Goal: Find specific page/section: Find specific page/section

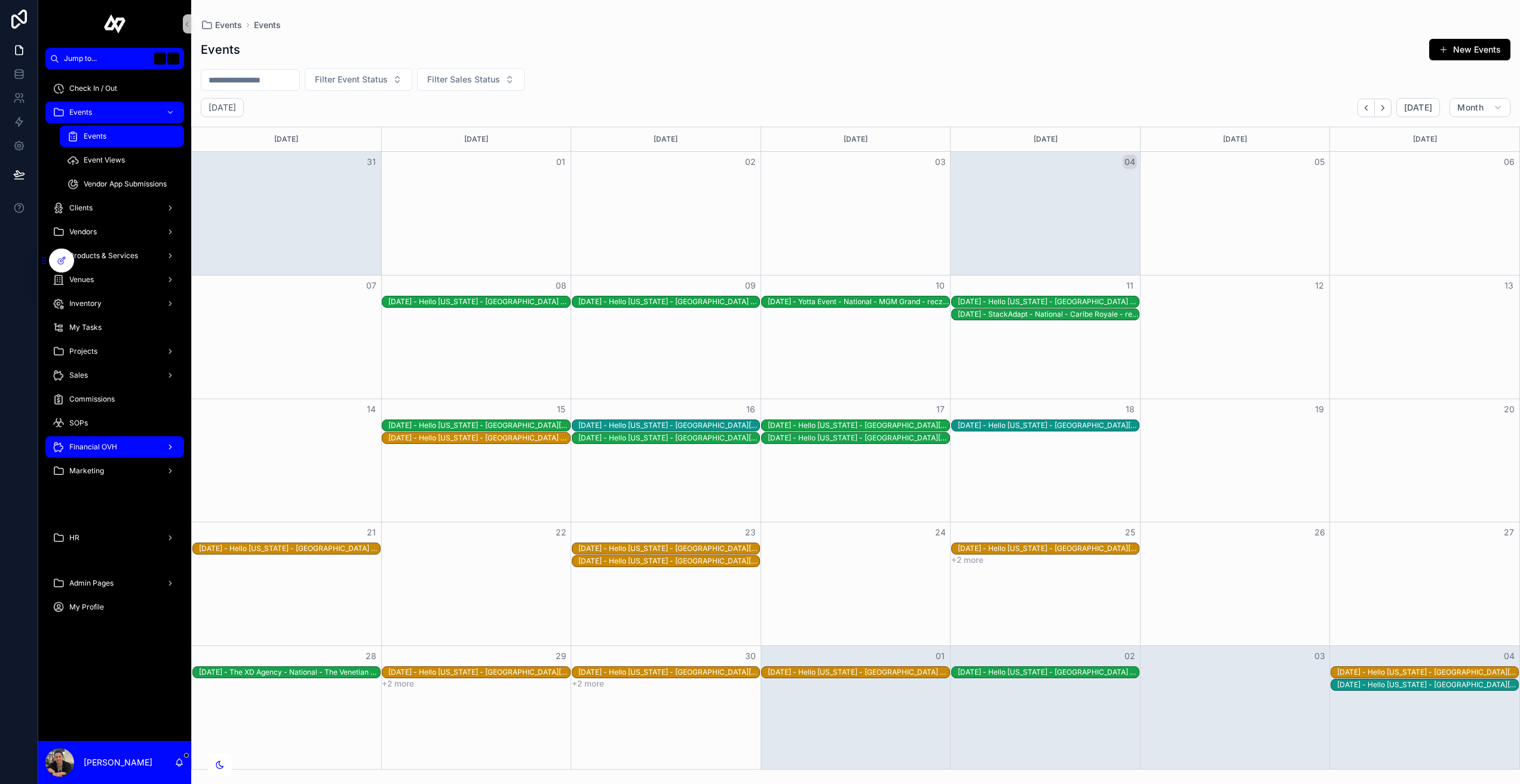
click at [94, 443] on span "Financial OVH" at bounding box center [92, 447] width 48 height 10
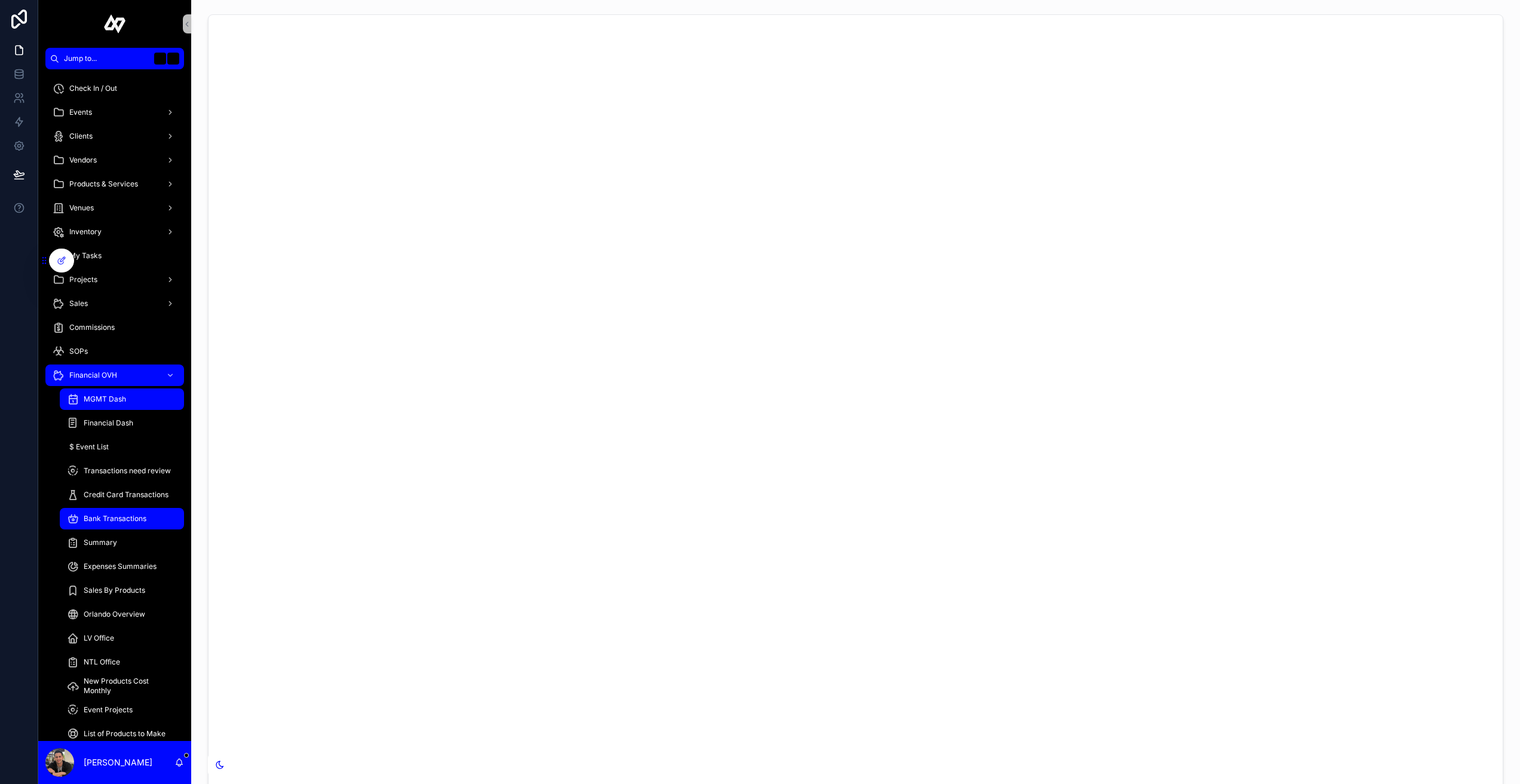
click at [118, 518] on span "Bank Transactions" at bounding box center [115, 518] width 63 height 10
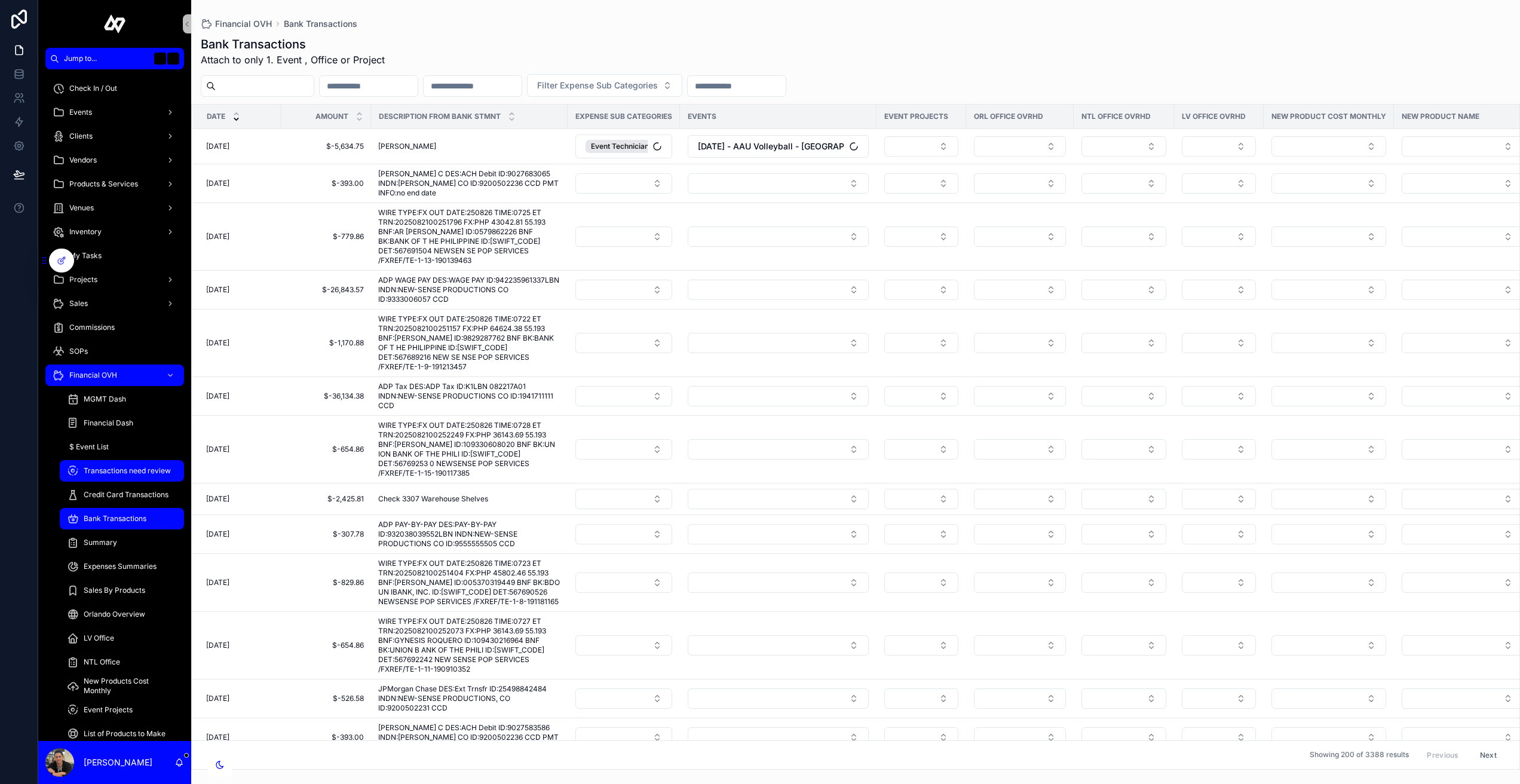
click at [135, 461] on div "Transactions need review" at bounding box center [122, 470] width 110 height 19
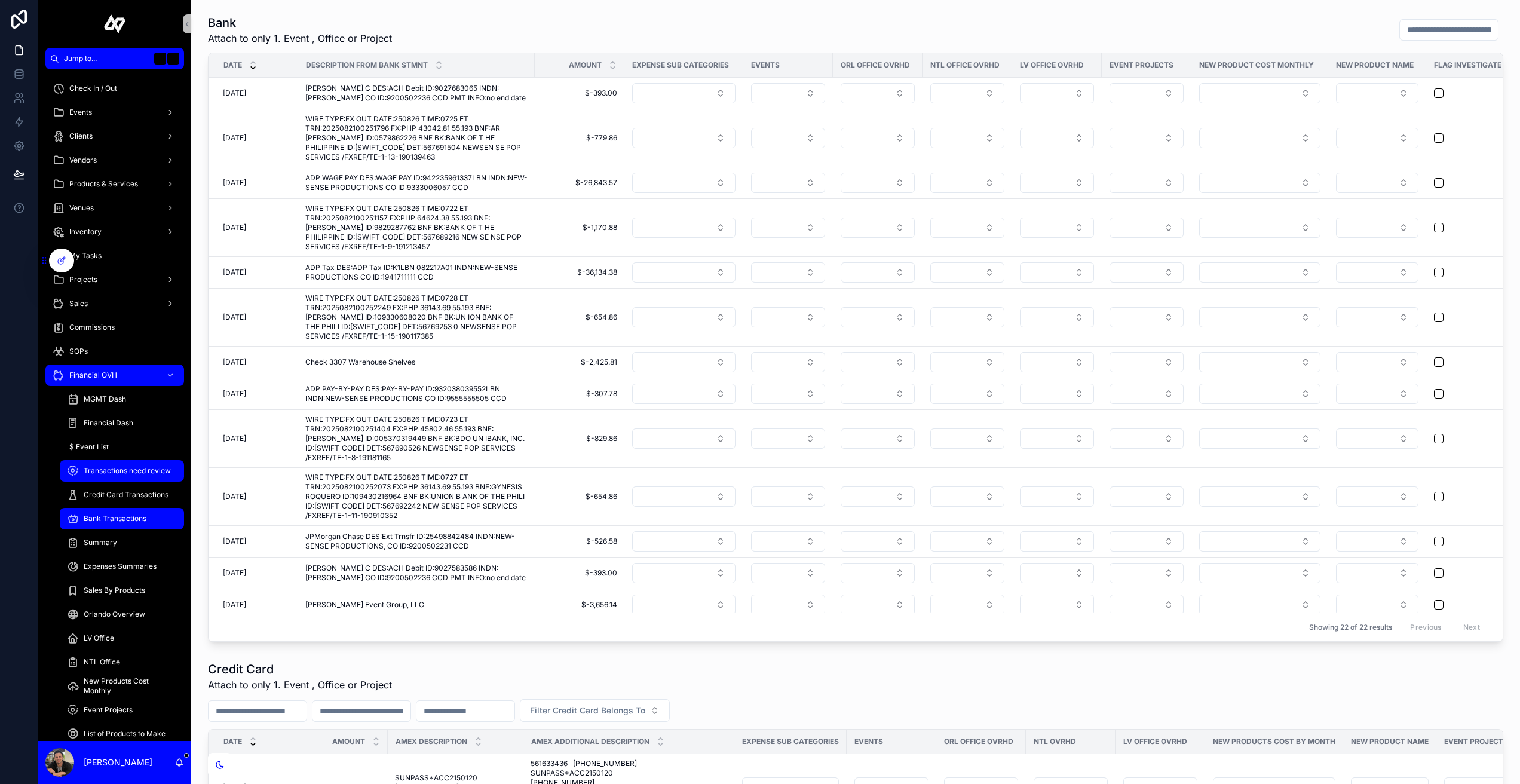
click at [112, 519] on span "Bank Transactions" at bounding box center [115, 518] width 63 height 10
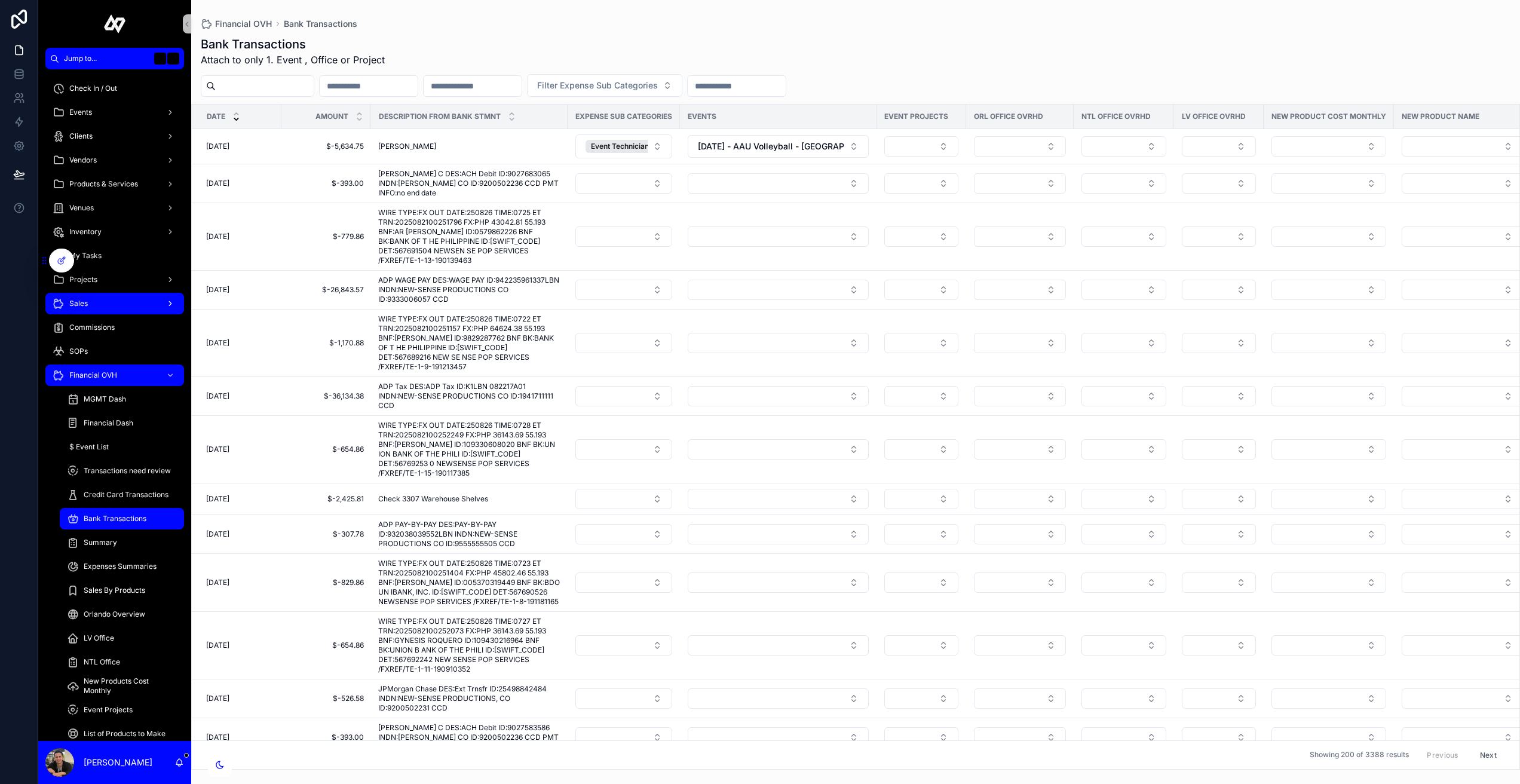
click at [109, 300] on div "Sales" at bounding box center [115, 303] width 124 height 19
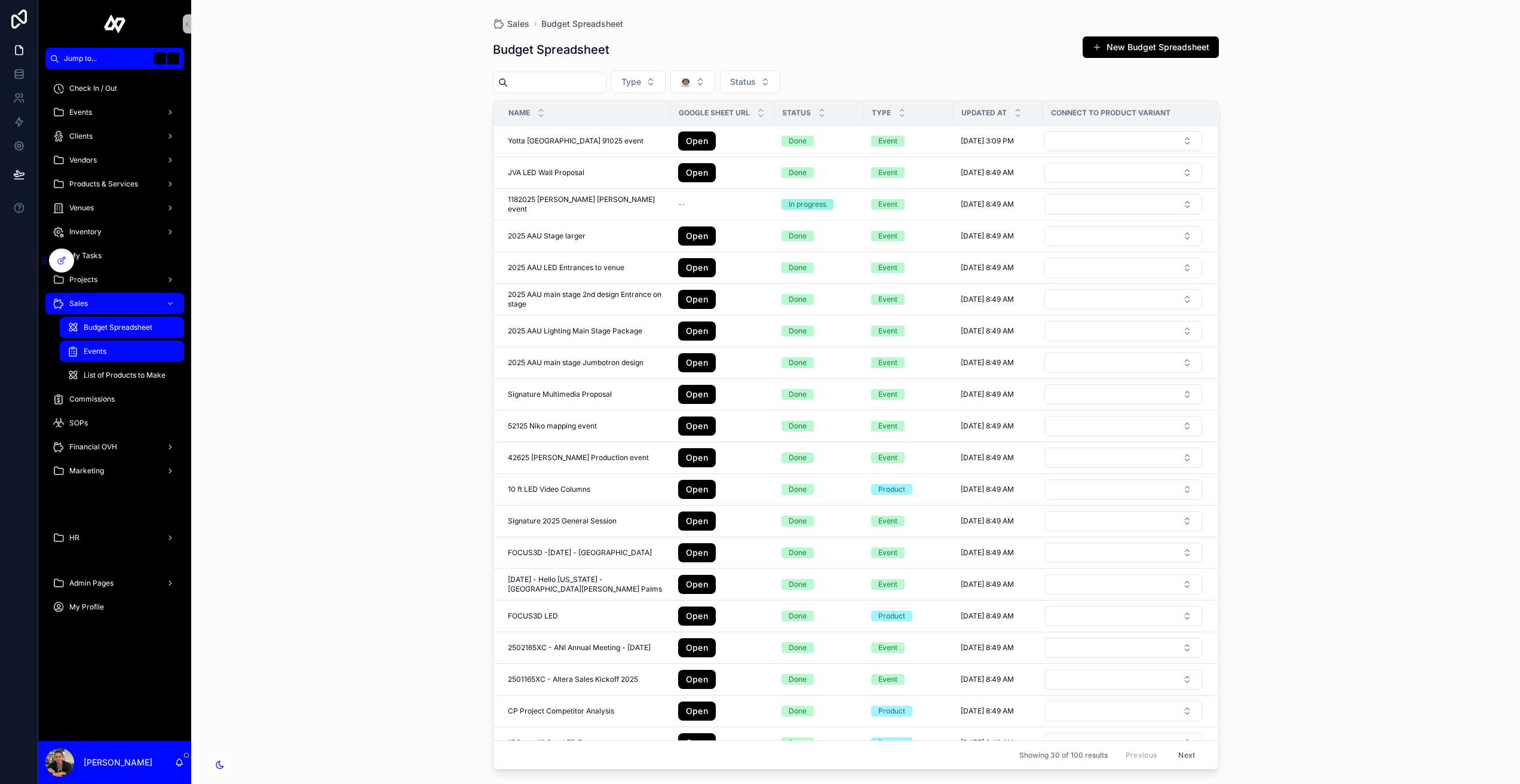
click at [110, 352] on div "Events" at bounding box center [122, 351] width 110 height 19
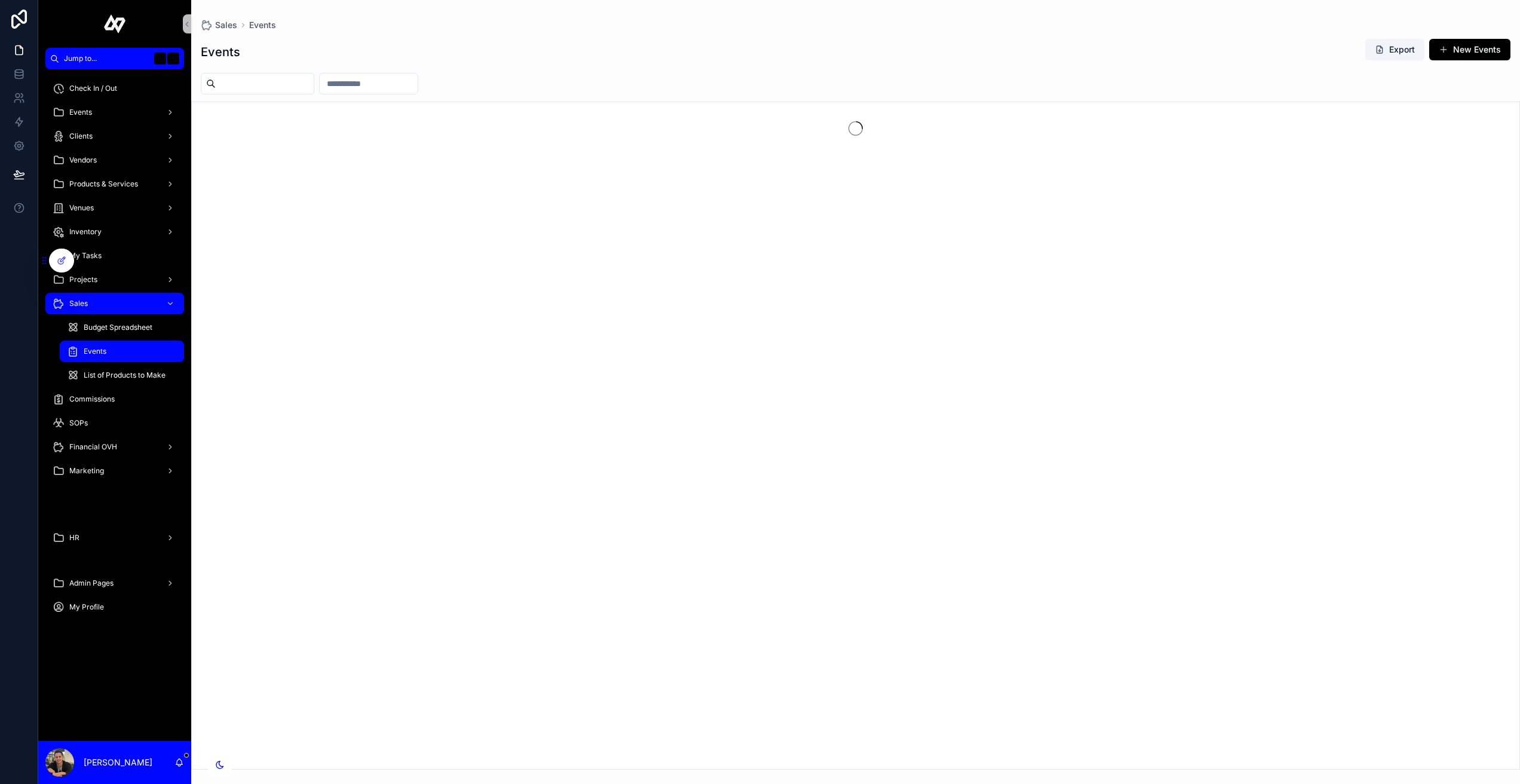
click at [297, 87] on input "scrollable content" at bounding box center [264, 83] width 98 height 17
type input "***"
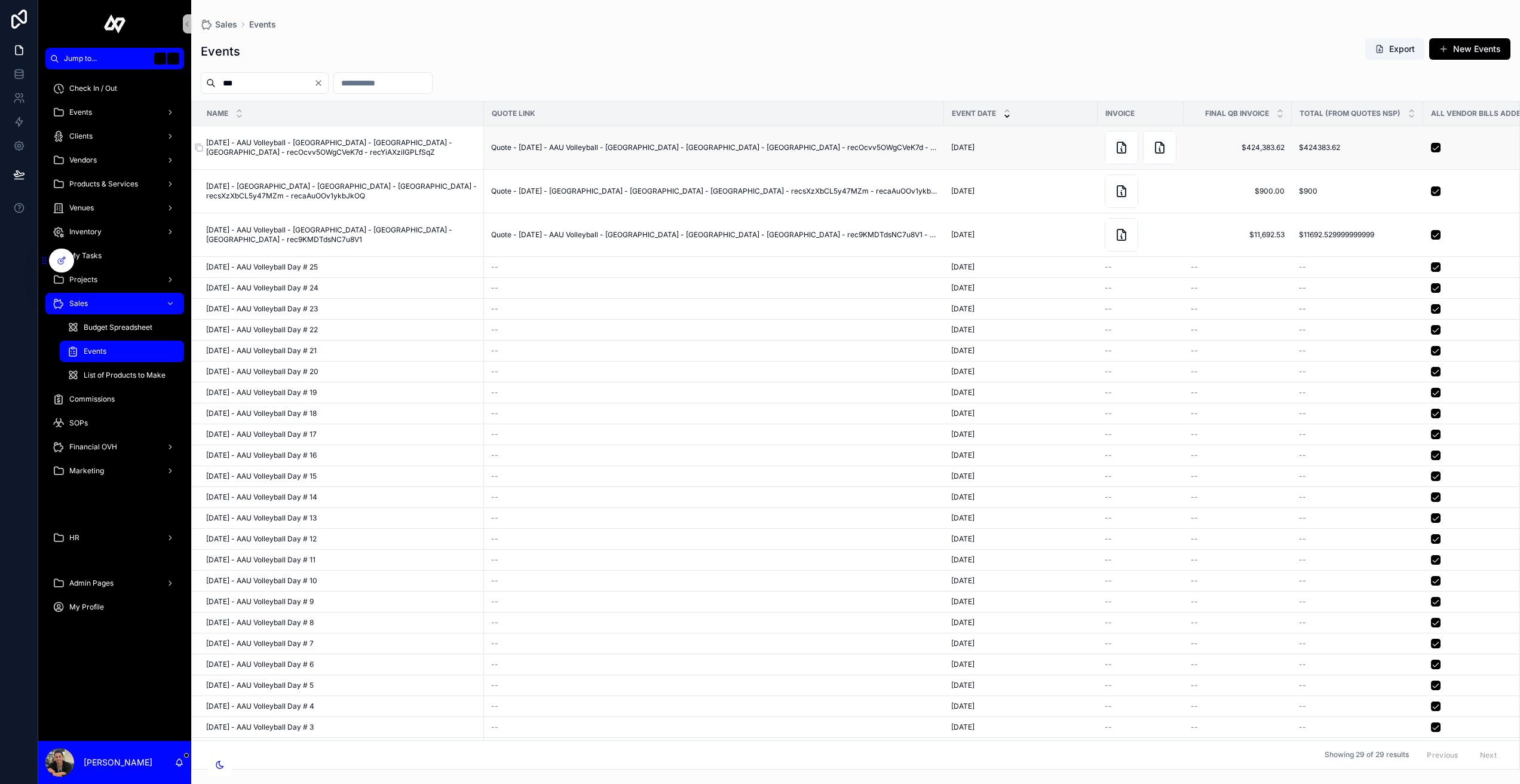
click at [296, 144] on span "[DATE] - AAU Volleyball - [GEOGRAPHIC_DATA] - [GEOGRAPHIC_DATA] - [GEOGRAPHIC_D…" at bounding box center [342, 147] width 271 height 19
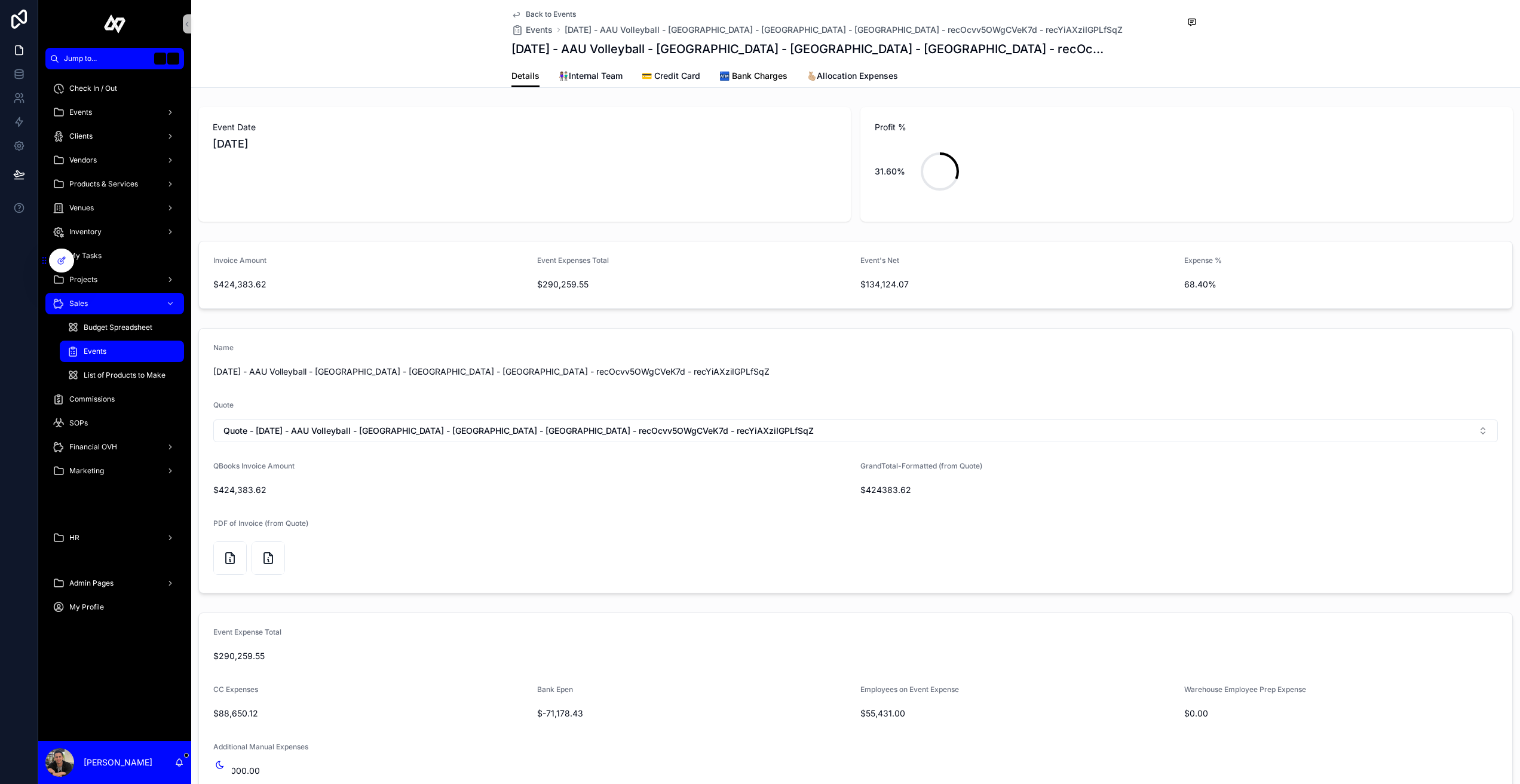
click at [734, 73] on span "🏧 Bank Charges" at bounding box center [754, 75] width 68 height 12
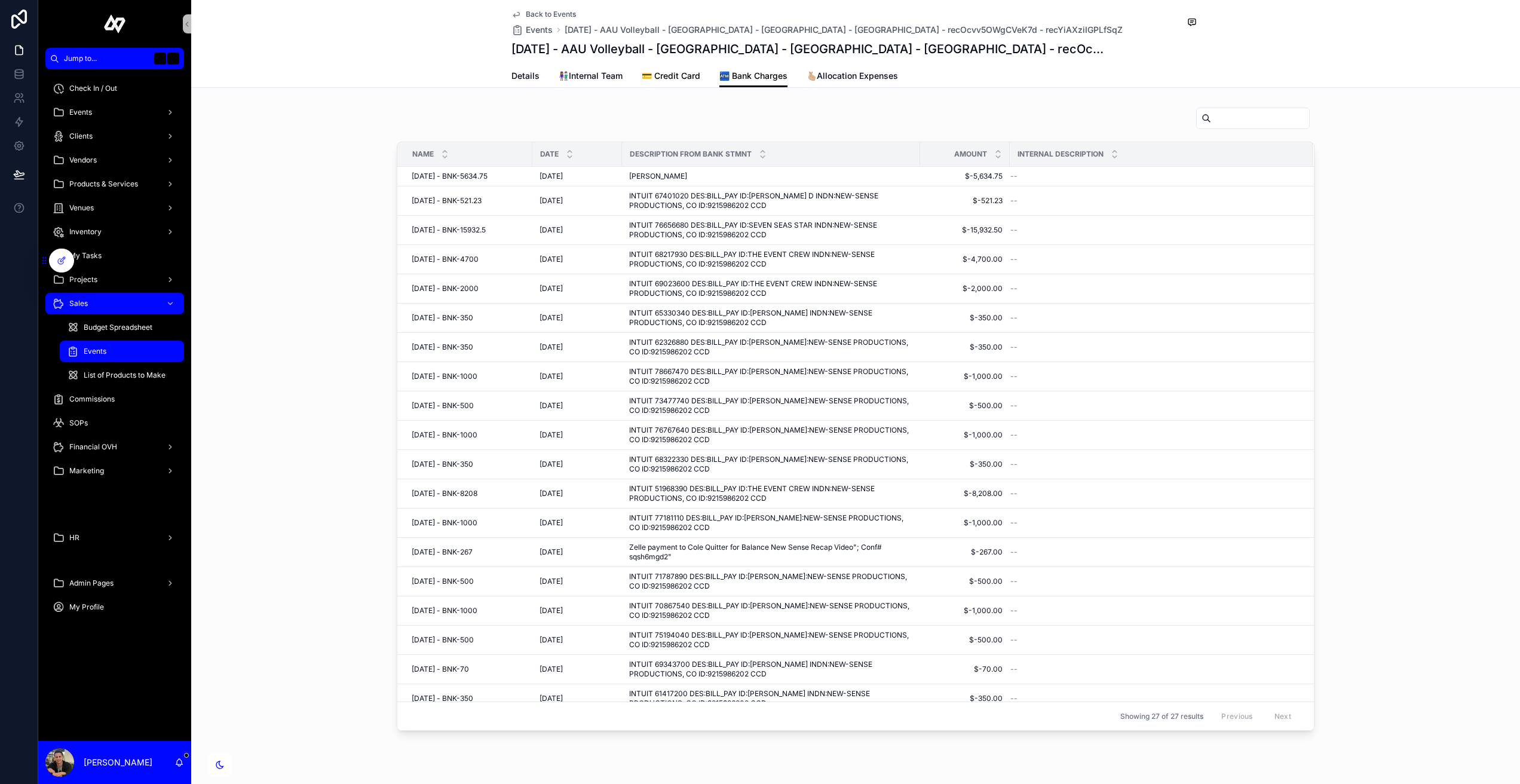
click at [668, 82] on span "💳 Credit Card" at bounding box center [670, 75] width 58 height 12
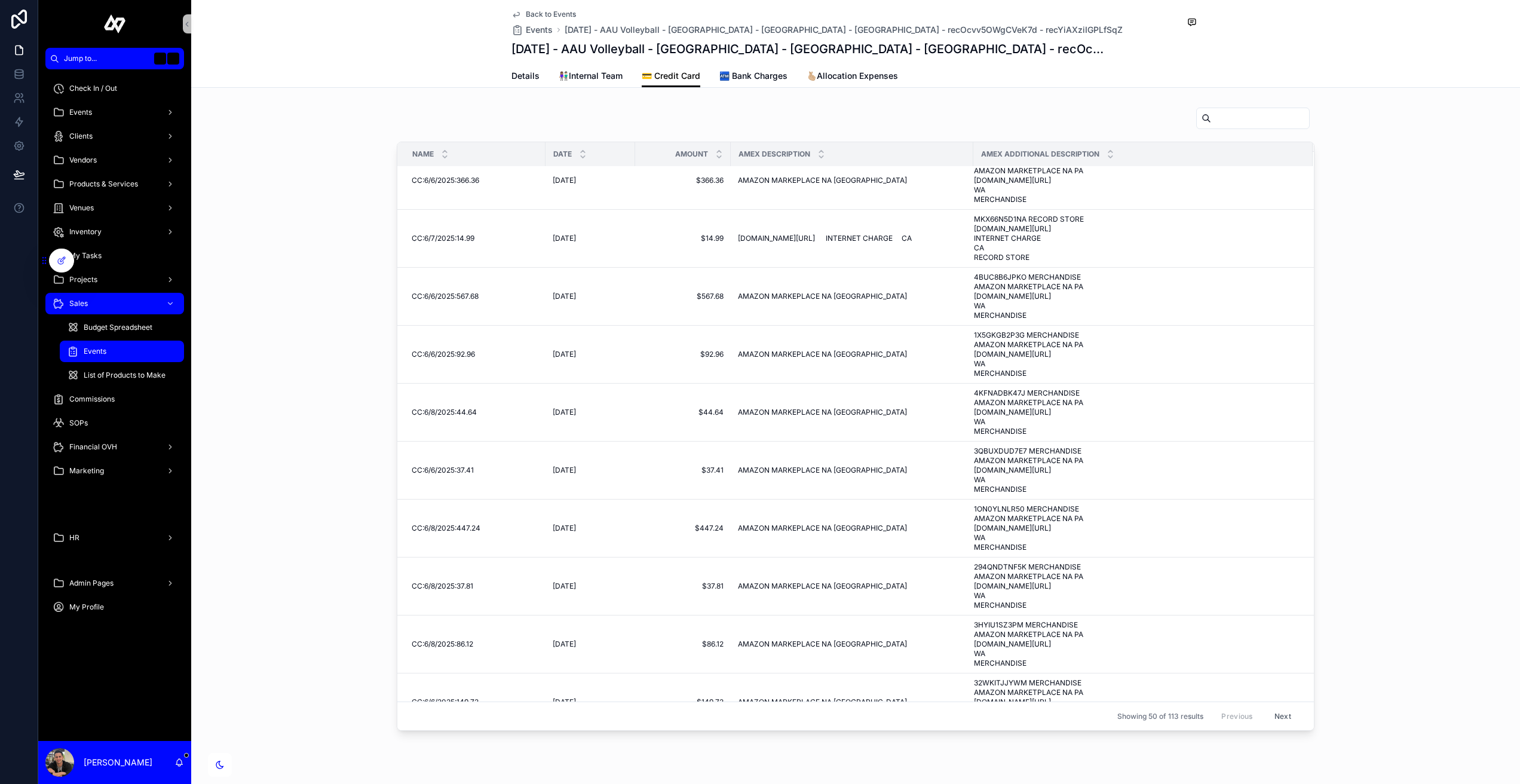
scroll to position [1821, 0]
click at [590, 75] on span "👩🏽‍🤝‍👨🏻Internal Team" at bounding box center [590, 75] width 64 height 12
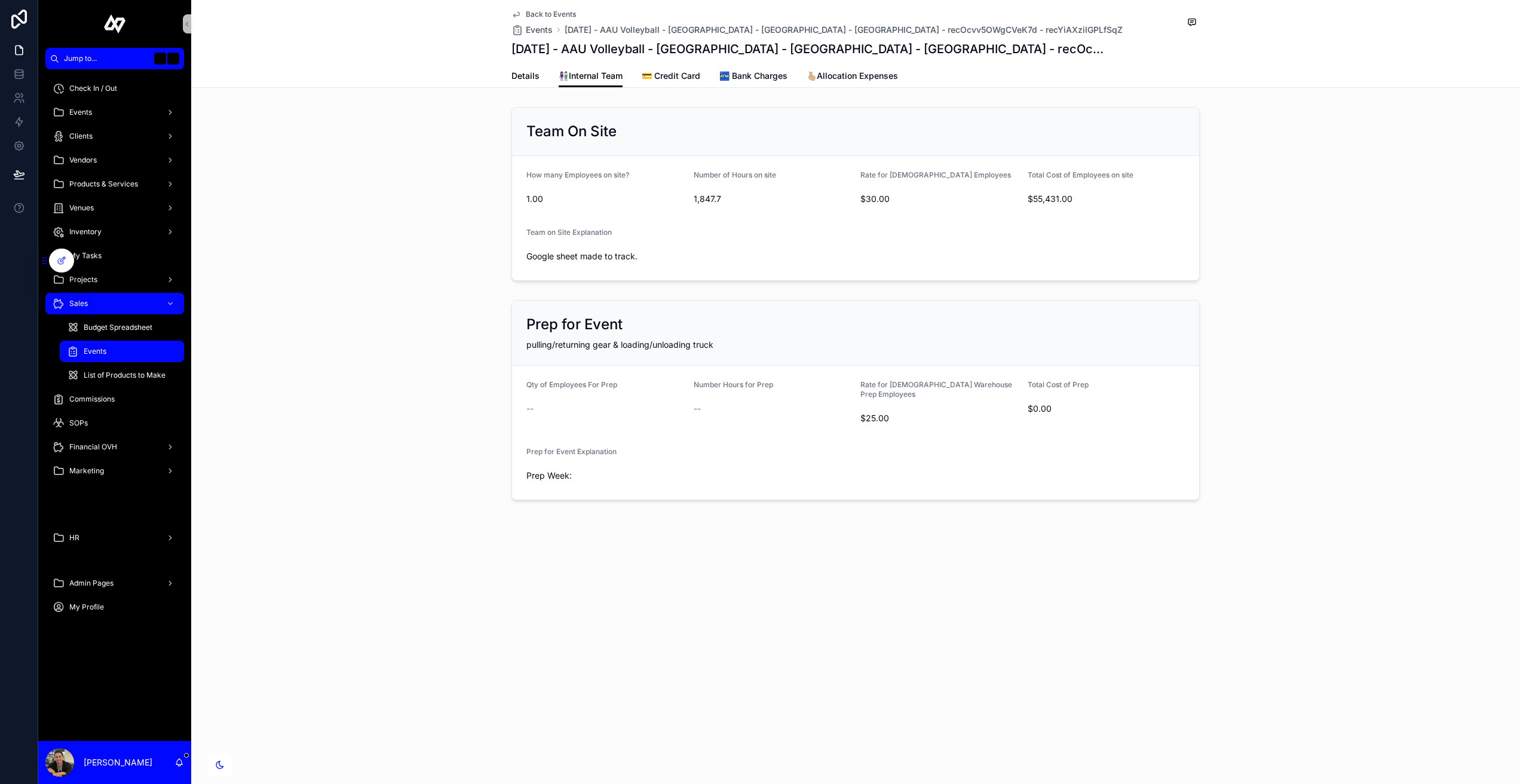
click at [514, 77] on span "Details" at bounding box center [525, 75] width 28 height 12
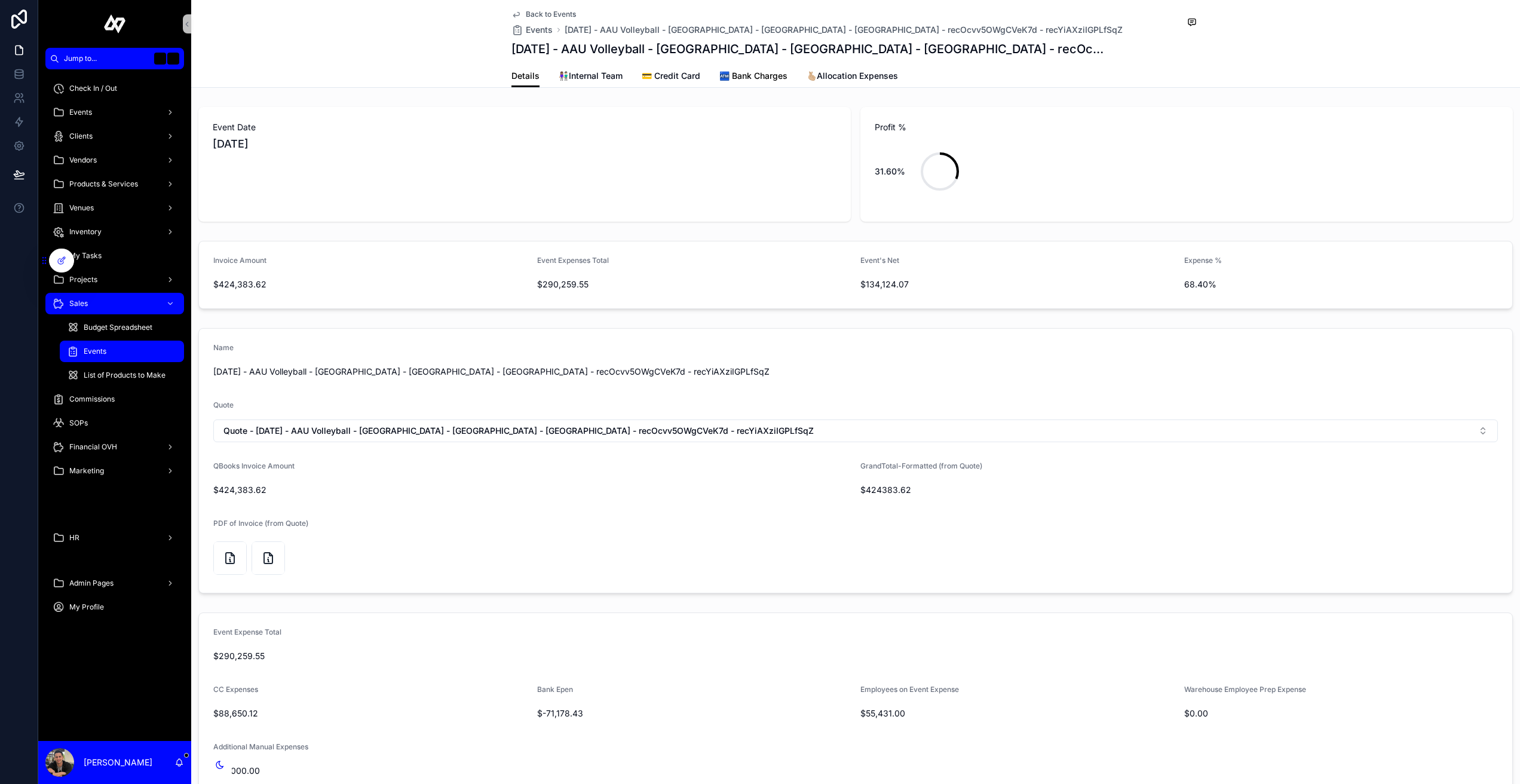
click at [765, 78] on span "🏧 Bank Charges" at bounding box center [754, 75] width 68 height 12
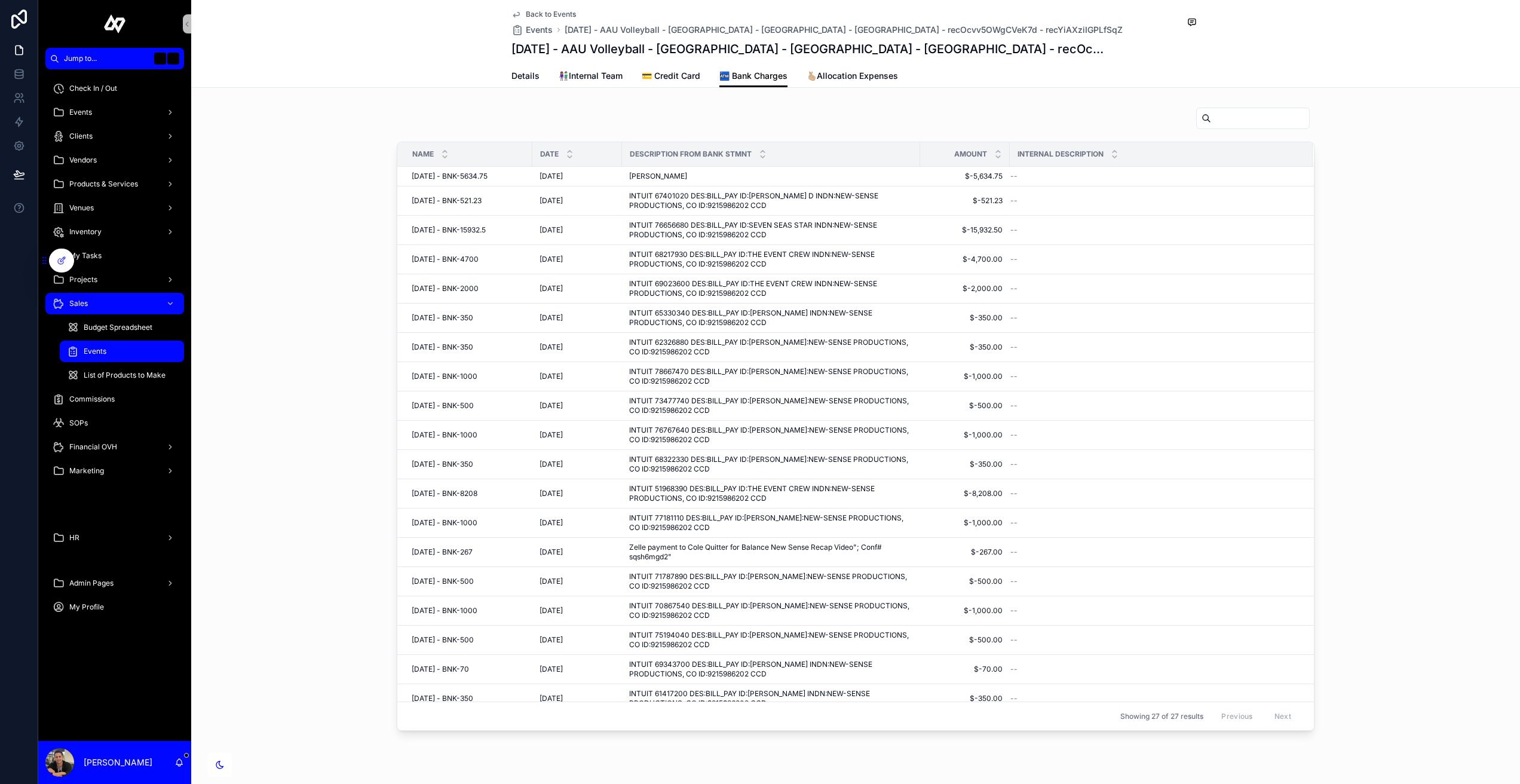
click at [1260, 123] on input "scrollable content" at bounding box center [1260, 118] width 98 height 17
type input "*****"
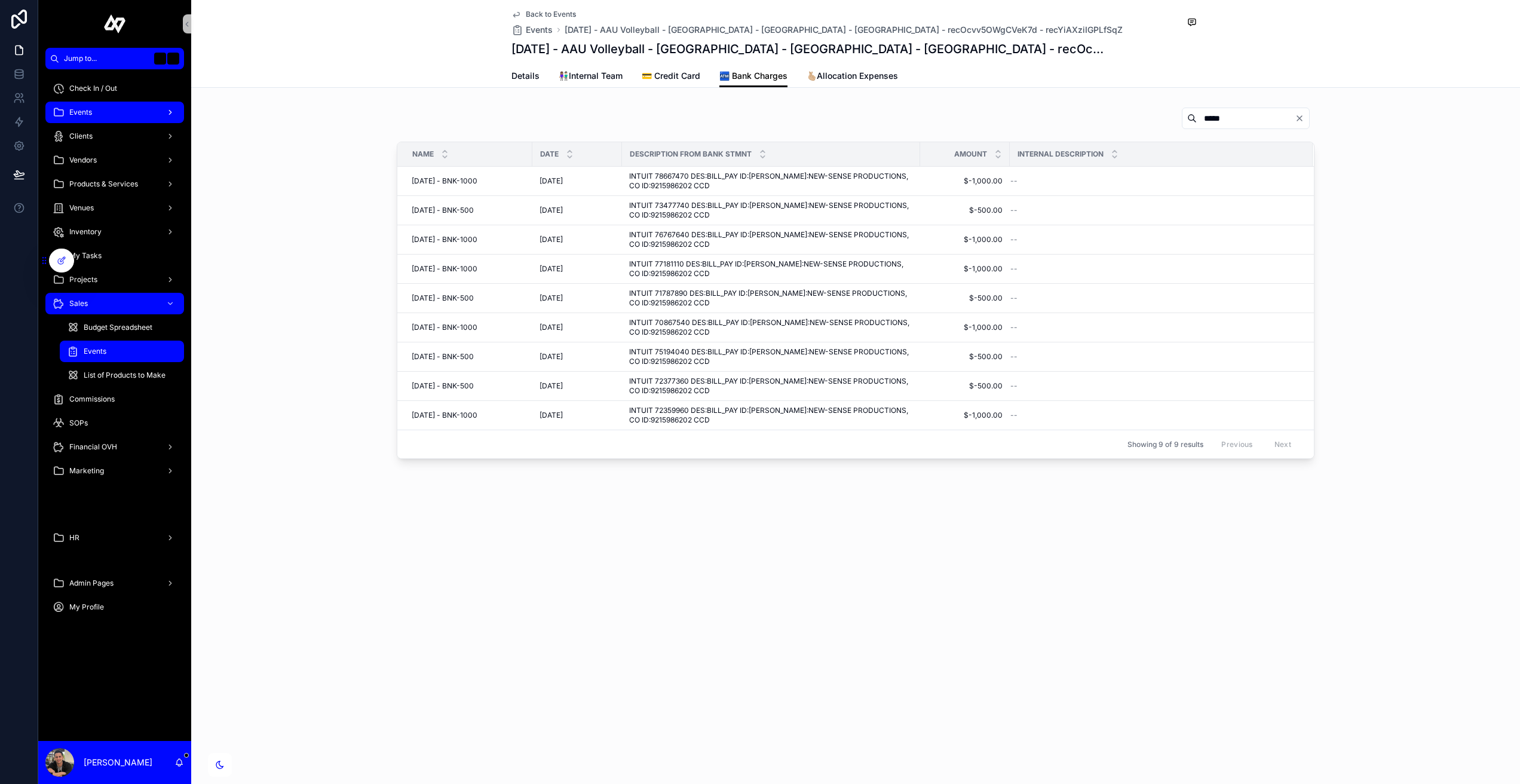
click at [107, 114] on div "Events" at bounding box center [115, 112] width 124 height 19
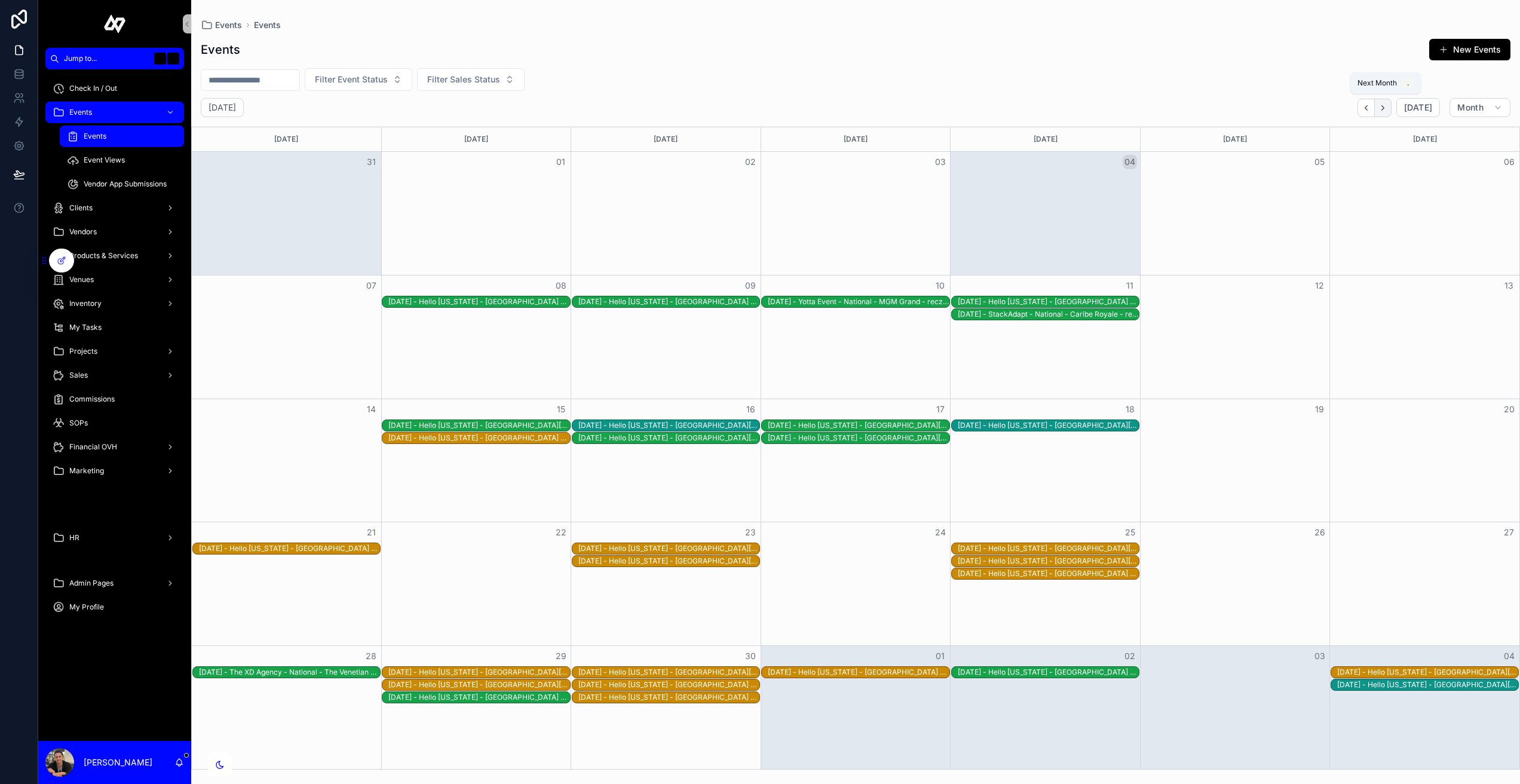
click at [1383, 103] on icon "Next" at bounding box center [1383, 108] width 9 height 9
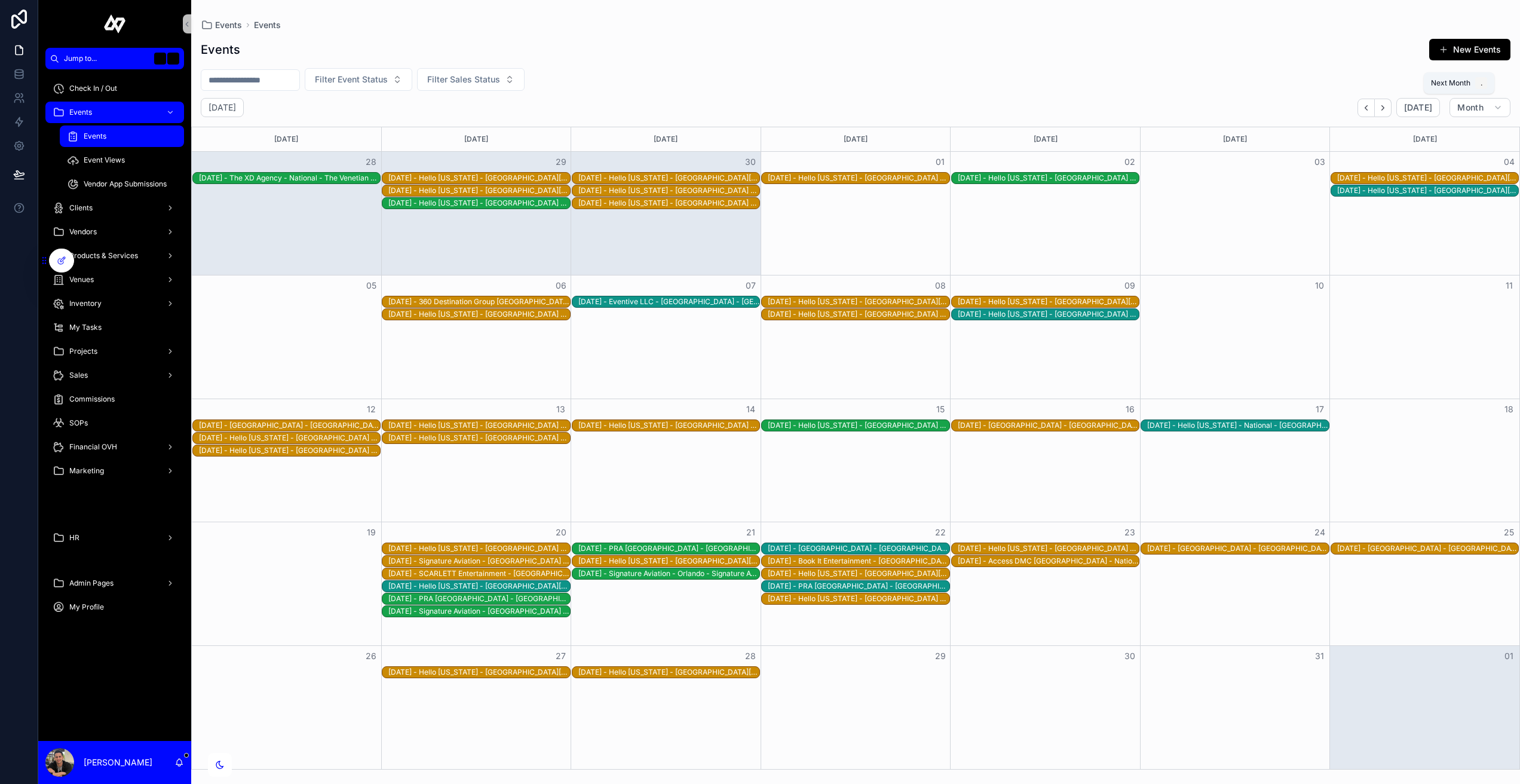
click at [1383, 103] on icon "Next" at bounding box center [1383, 108] width 9 height 9
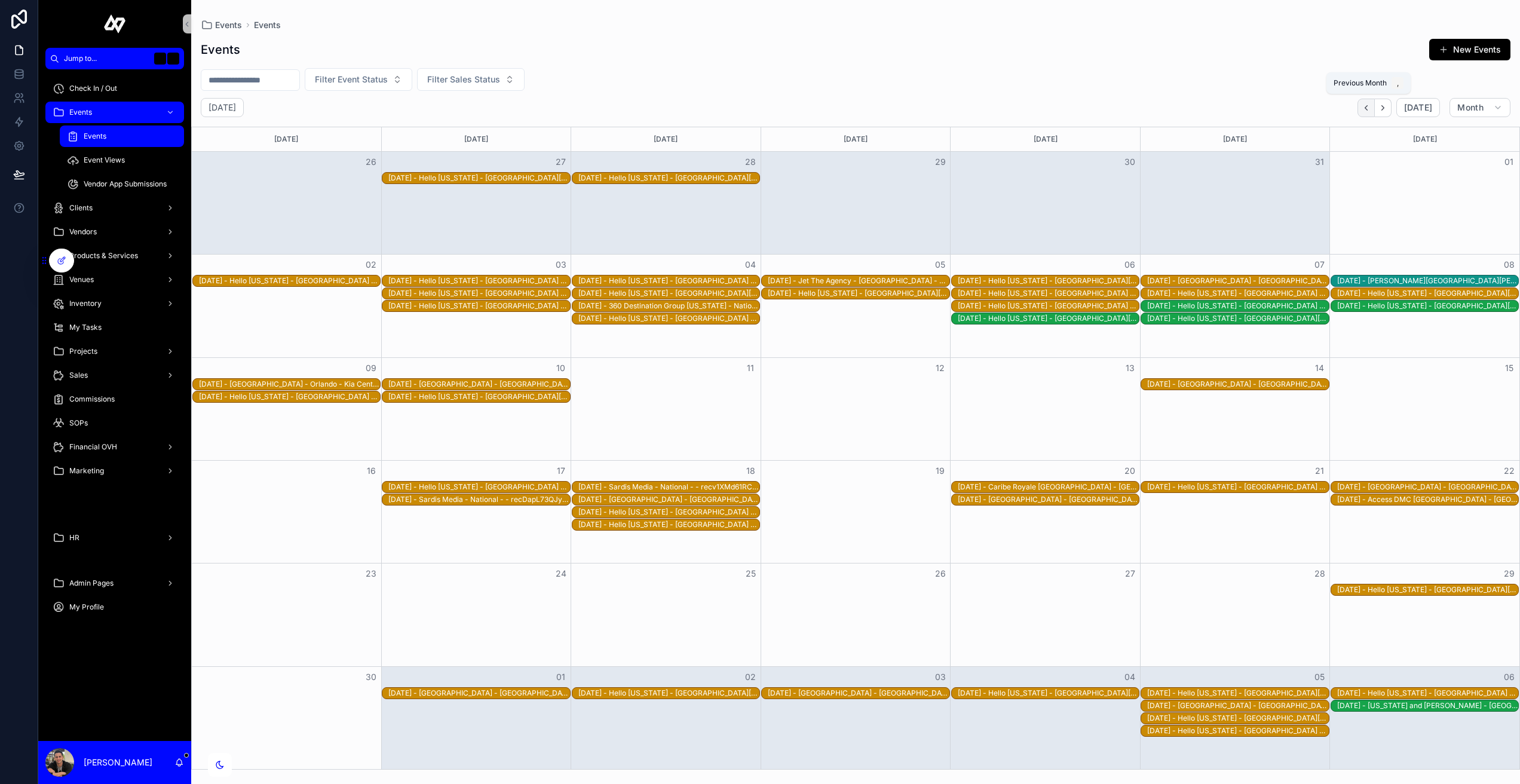
click at [1367, 103] on icon "Back" at bounding box center [1366, 108] width 9 height 9
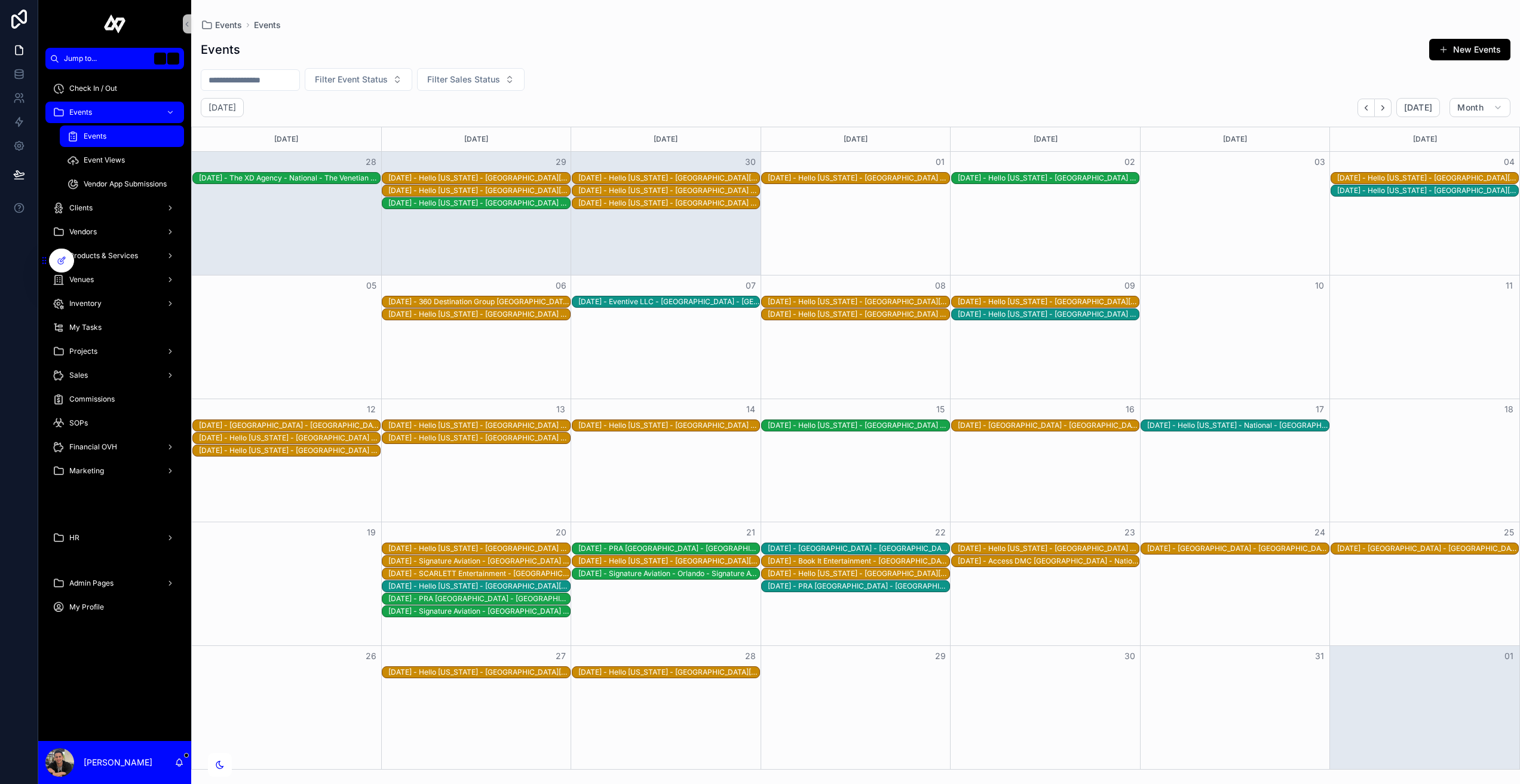
click at [713, 574] on div "[DATE] - Signature Aviation - Orlando - Signature Aviation ISM - [GEOGRAPHIC_DA…" at bounding box center [669, 573] width 181 height 10
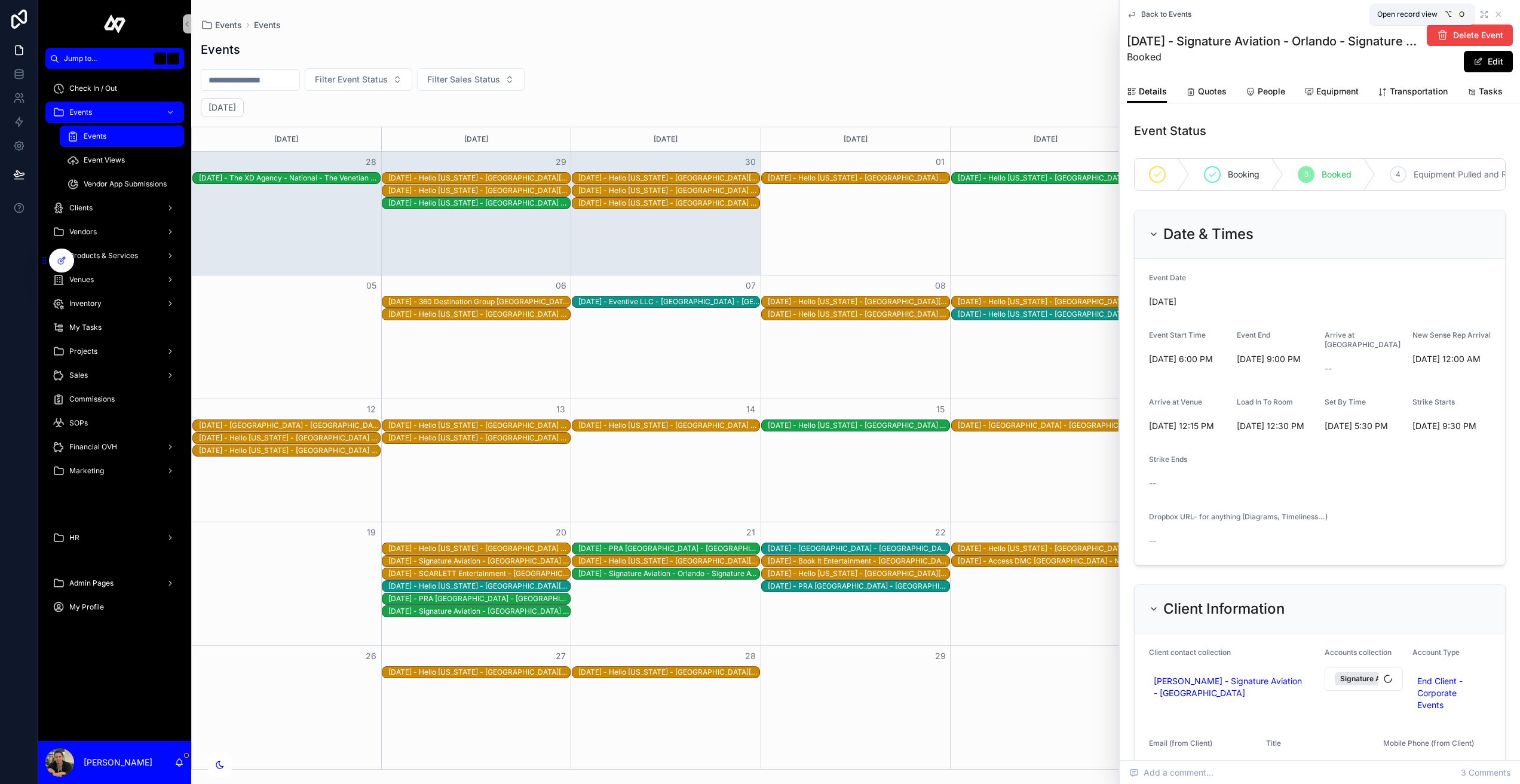
click at [1482, 13] on icon "scrollable content" at bounding box center [1484, 14] width 10 height 10
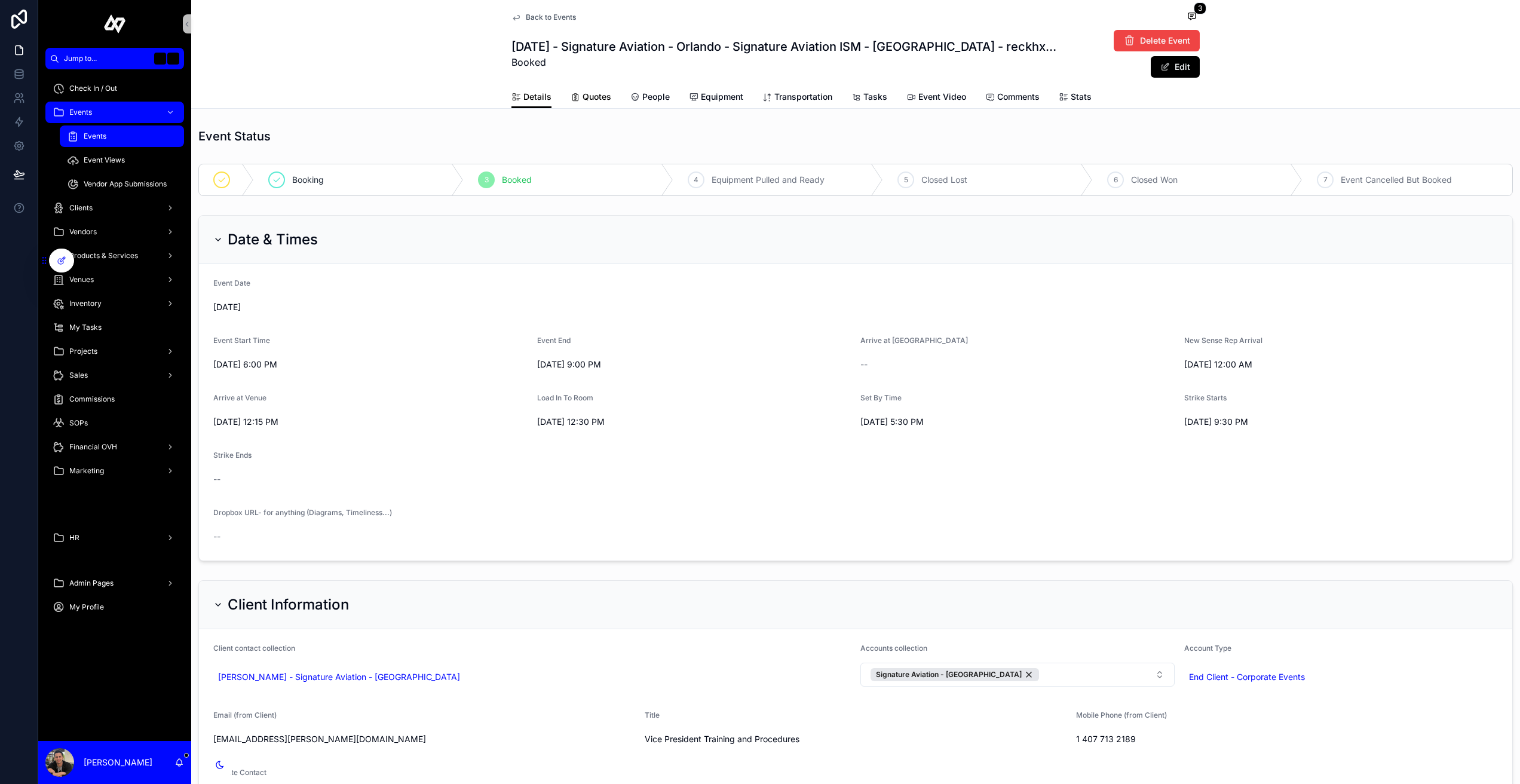
click at [607, 98] on span "Quotes" at bounding box center [597, 96] width 29 height 12
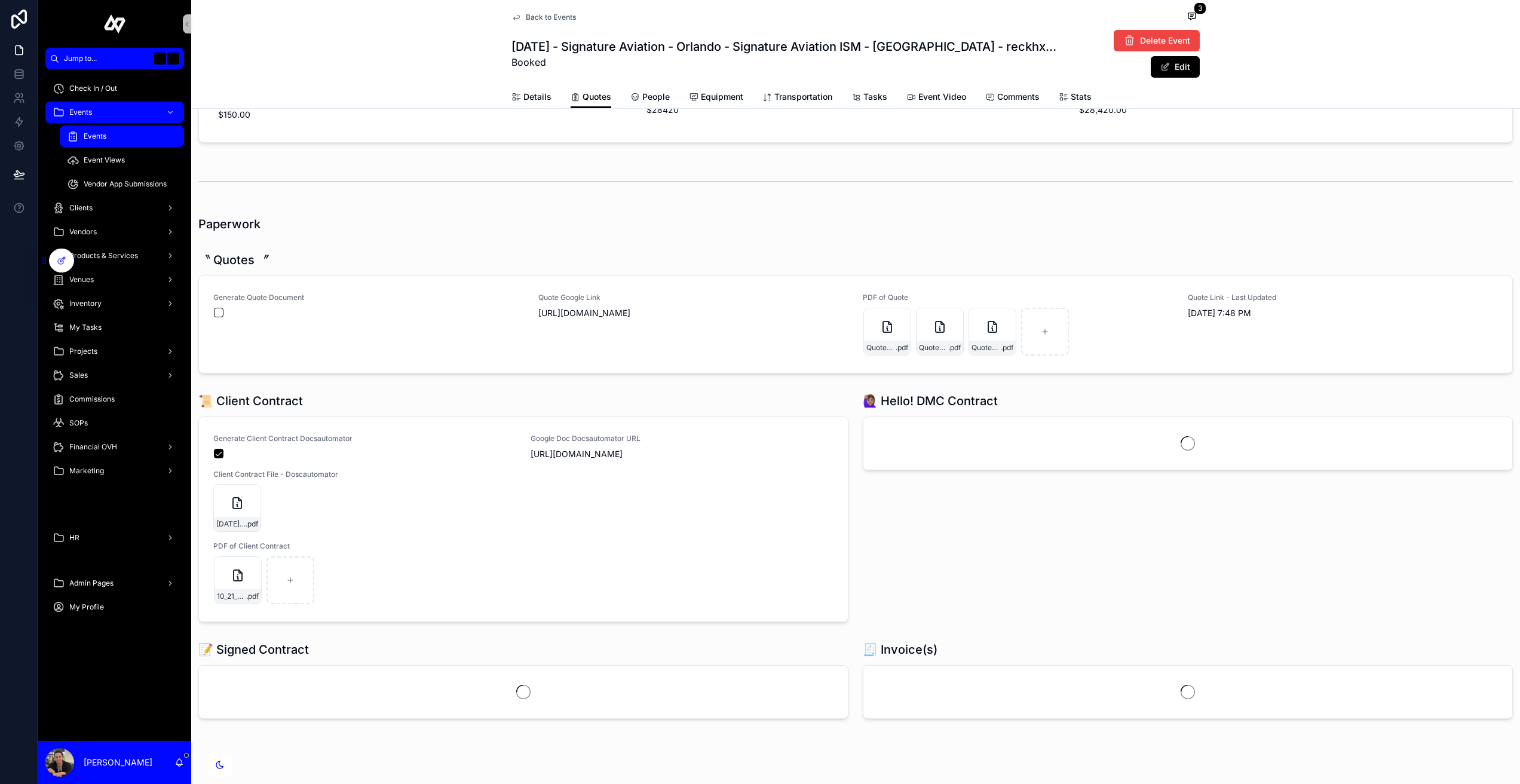
scroll to position [1036, 0]
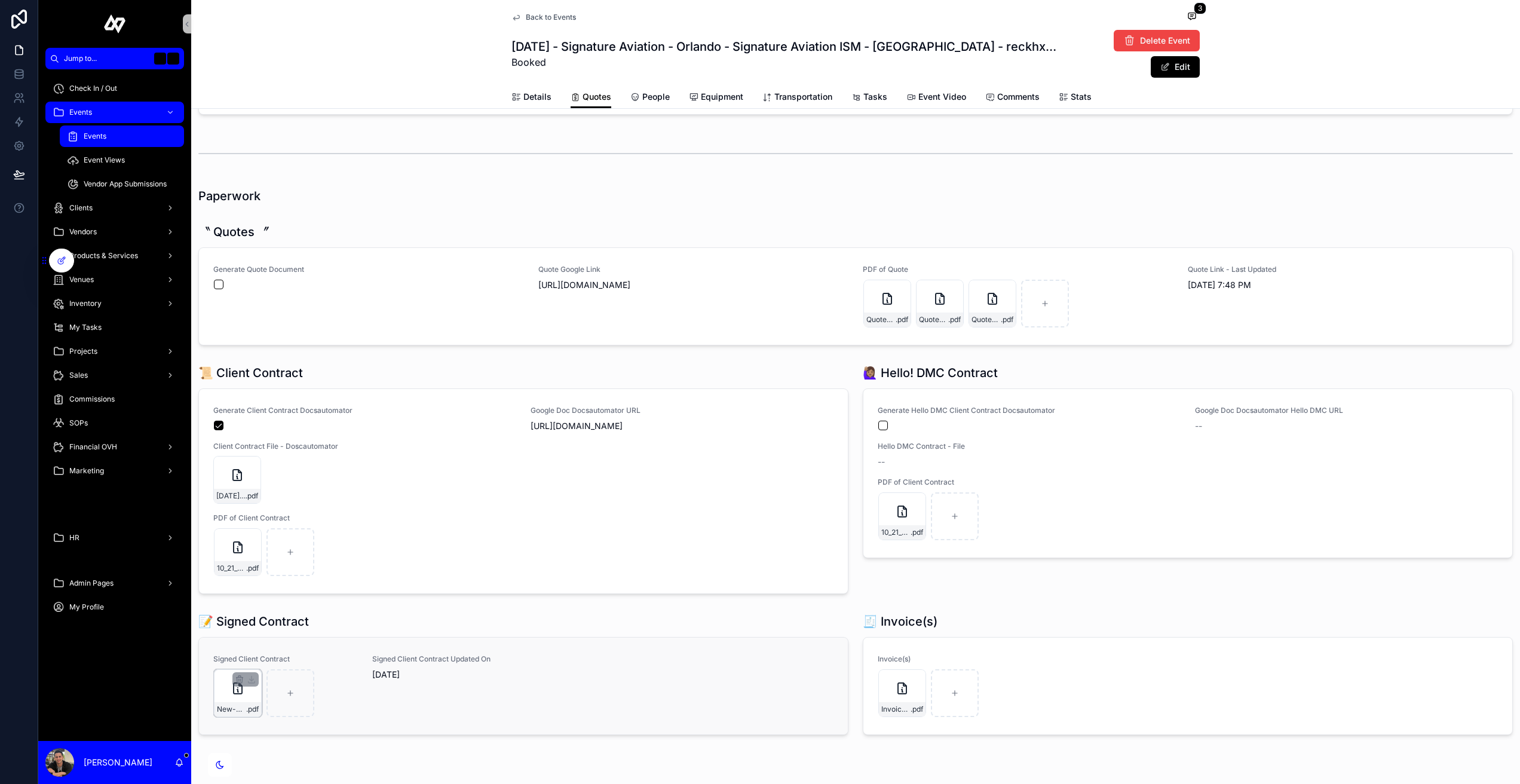
click at [244, 711] on div "New-Sense-(2)-SOAR-'26-(1) .pdf" at bounding box center [237, 693] width 48 height 48
